Goal: Information Seeking & Learning: Learn about a topic

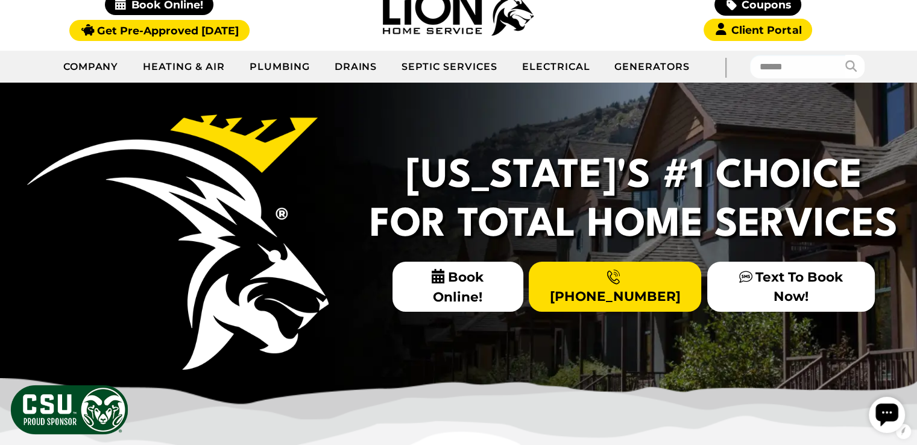
scroll to position [150, 0]
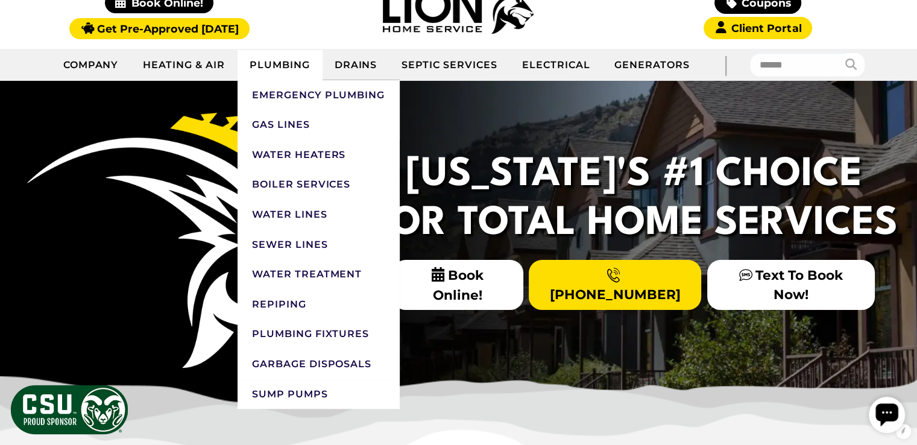
click at [278, 61] on link "Plumbing" at bounding box center [280, 65] width 85 height 30
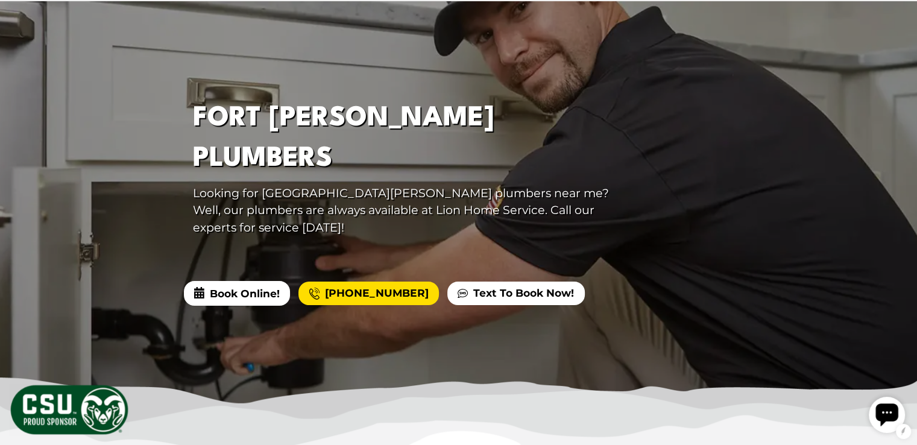
scroll to position [93, 0]
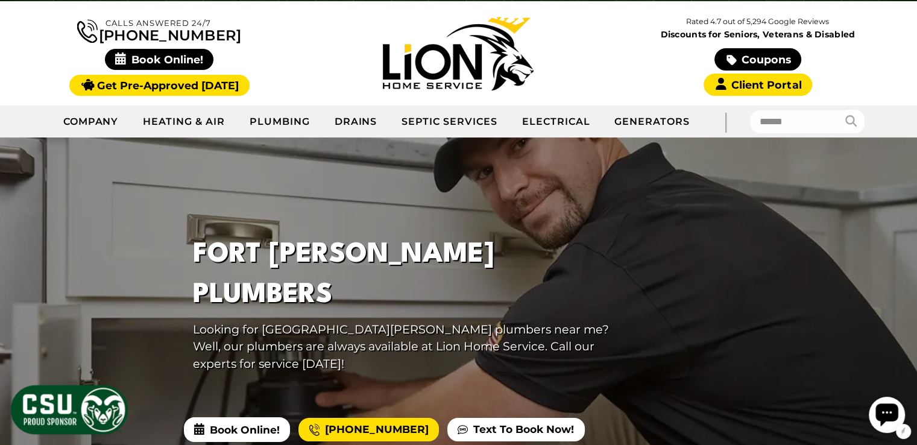
click at [320, 271] on h1 "Fort Collins Plumbers" at bounding box center [412, 275] width 439 height 81
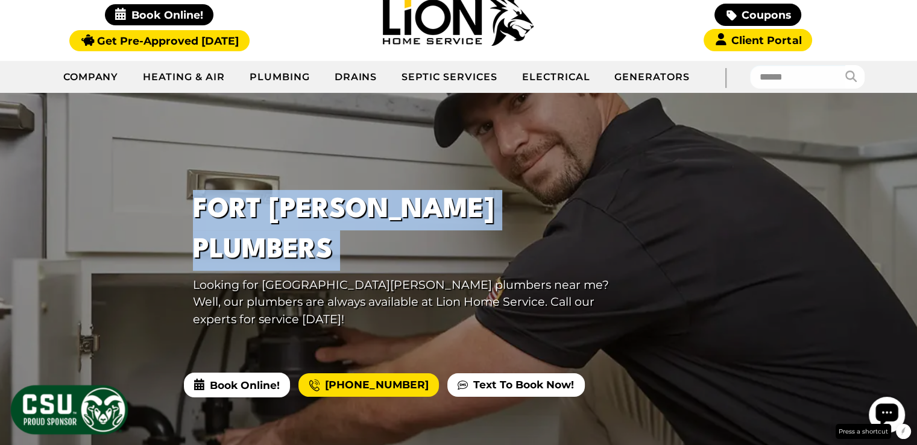
scroll to position [215, 0]
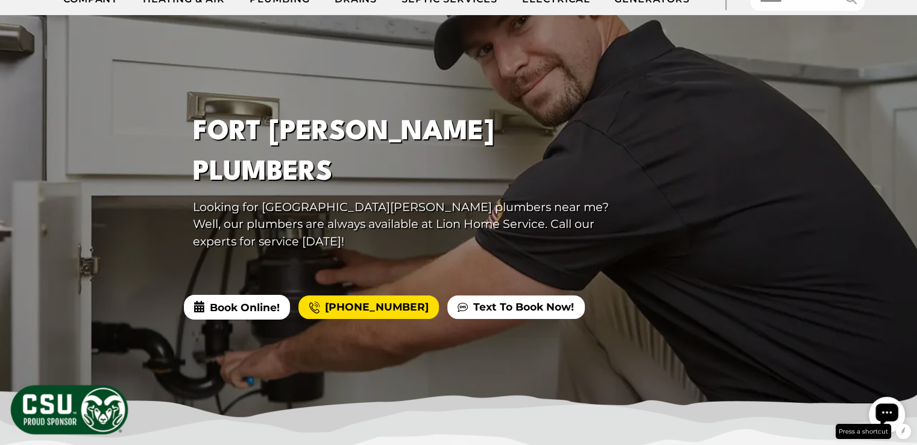
click at [577, 198] on p "Looking for Fort Collins plumbers near me? Well, our plumbers are always availa…" at bounding box center [412, 224] width 439 height 52
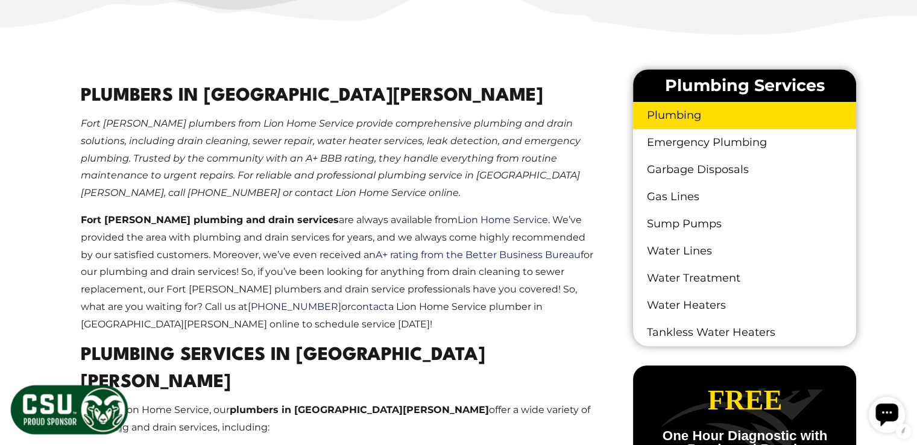
scroll to position [682, 0]
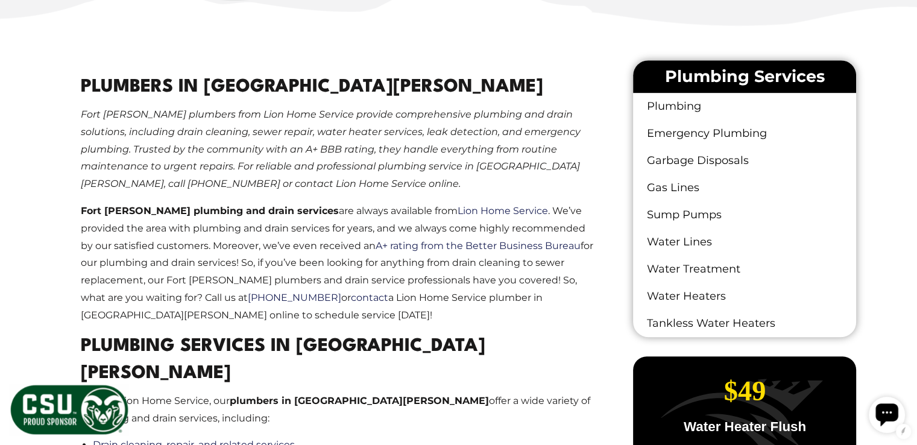
click at [395, 203] on p "Fort Collins plumbing and drain services are always available from Lion Home Se…" at bounding box center [340, 264] width 518 height 122
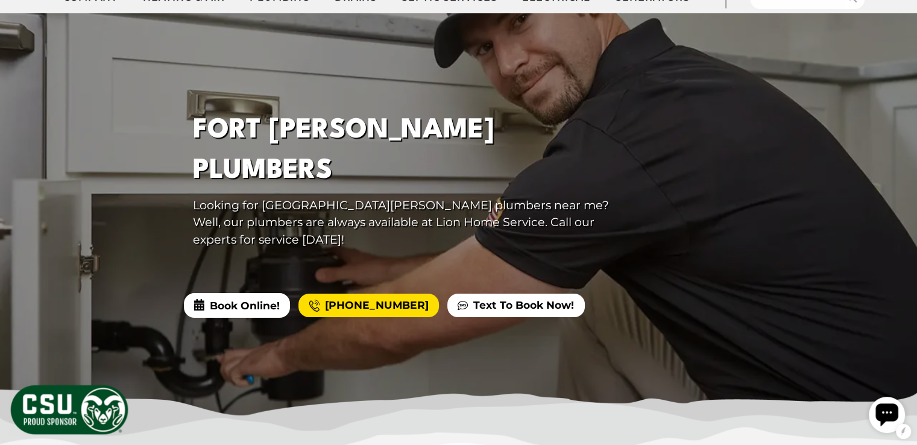
scroll to position [0, 0]
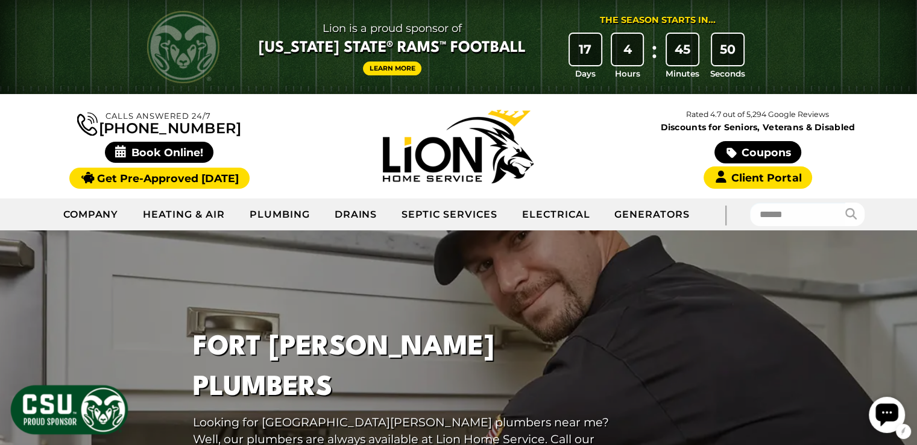
click at [291, 298] on div at bounding box center [458, 432] width 917 height 405
